Goal: Download file/media

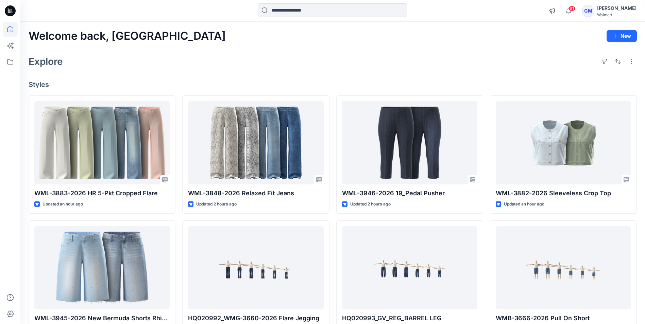
click at [292, 55] on div "Explore" at bounding box center [333, 61] width 608 height 16
drag, startPoint x: 292, startPoint y: 55, endPoint x: 265, endPoint y: 51, distance: 27.1
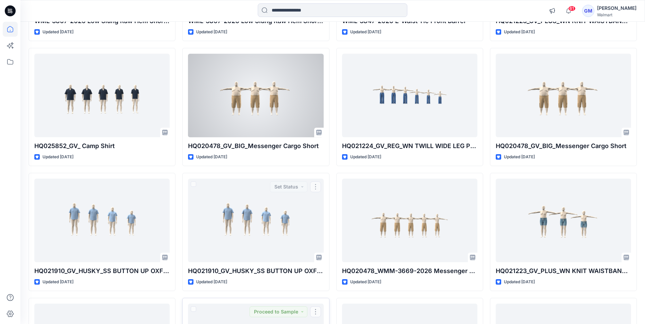
scroll to position [516, 0]
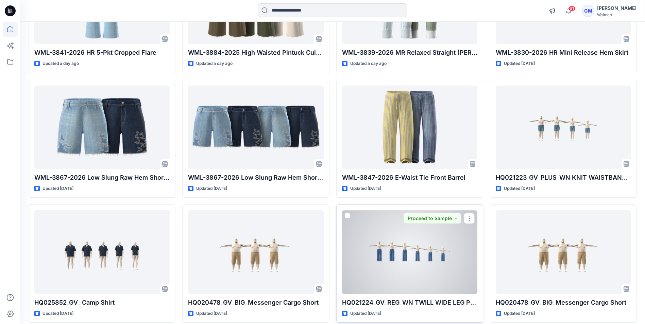
click at [390, 251] on div at bounding box center [409, 251] width 135 height 83
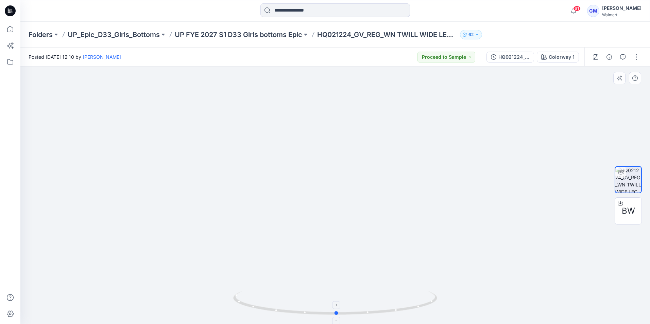
drag, startPoint x: 334, startPoint y: 315, endPoint x: 335, endPoint y: 311, distance: 4.3
click at [335, 311] on icon at bounding box center [336, 303] width 206 height 25
click at [13, 9] on icon at bounding box center [10, 10] width 11 height 11
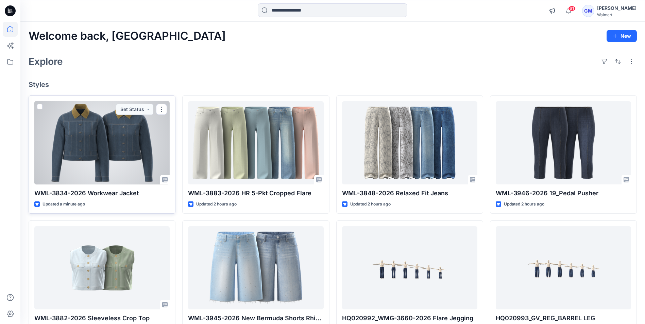
click at [111, 147] on div at bounding box center [101, 142] width 135 height 83
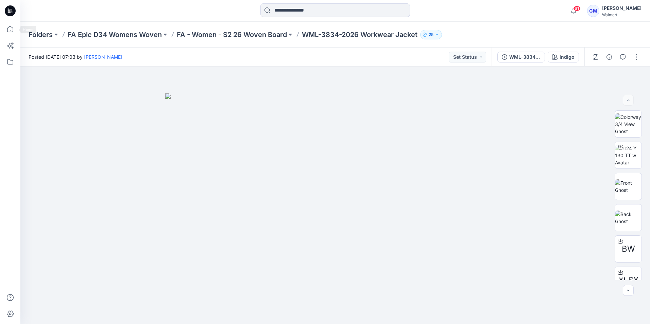
click at [11, 12] on icon at bounding box center [10, 10] width 11 height 11
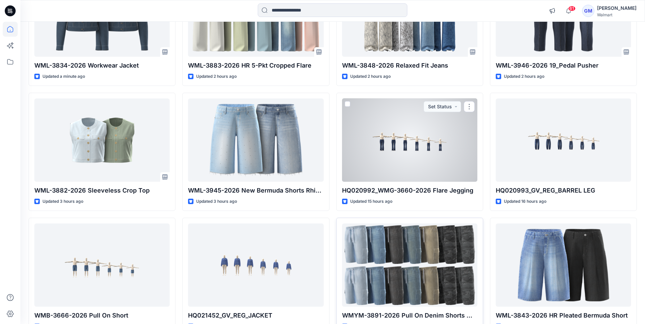
scroll to position [136, 0]
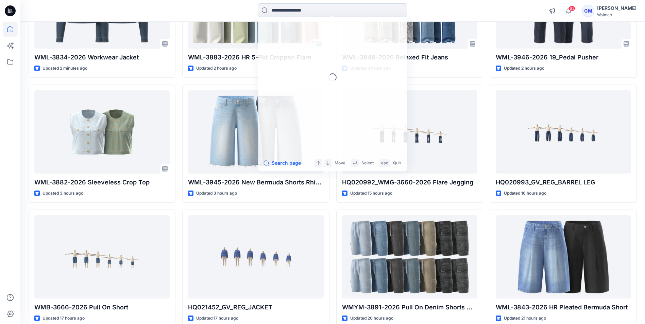
click at [289, 7] on input at bounding box center [333, 10] width 150 height 14
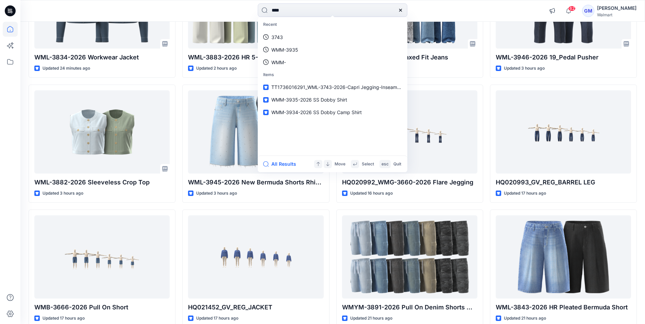
type input "****"
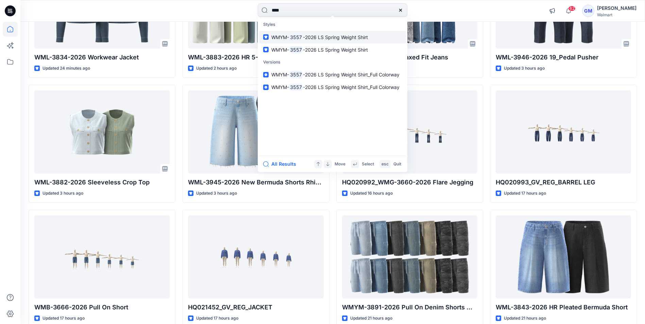
click at [327, 39] on span "-2026 LS Spring Weight Shirt" at bounding box center [335, 37] width 65 height 6
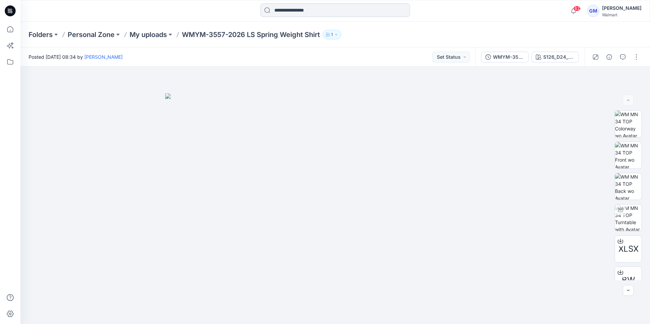
click at [311, 12] on input at bounding box center [335, 10] width 150 height 14
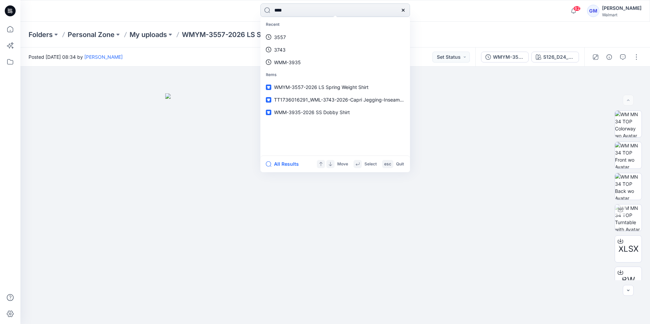
type input "****"
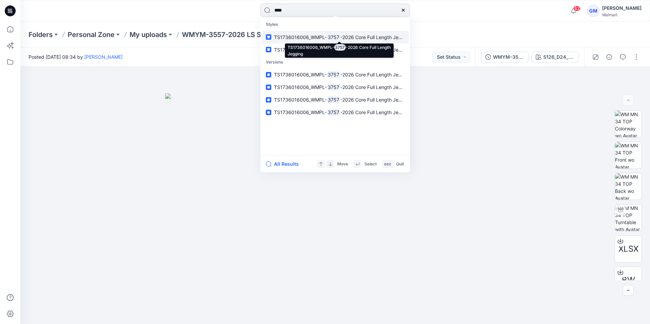
click at [317, 36] on span "TS1736016006_WMPL-" at bounding box center [300, 37] width 53 height 6
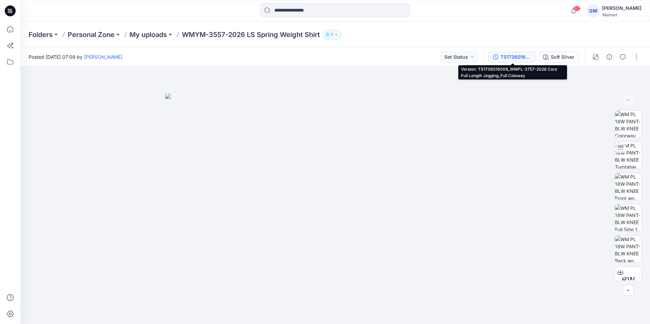
click at [508, 53] on div "TS1736016006_WMPL-3757-2026 Core Full Length Jegging_Full Coloway" at bounding box center [515, 56] width 31 height 7
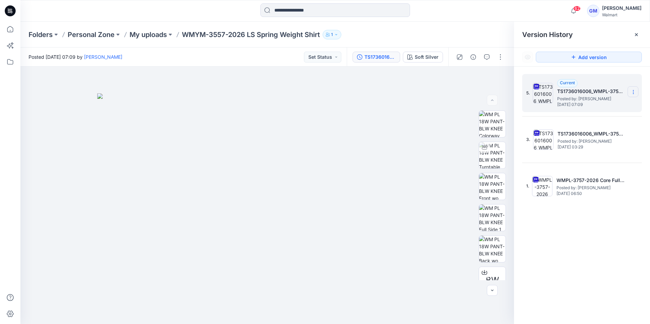
click at [633, 91] on icon at bounding box center [633, 91] width 5 height 5
click at [623, 103] on span "Download Source BW File" at bounding box center [598, 105] width 57 height 8
